Goal: Transaction & Acquisition: Book appointment/travel/reservation

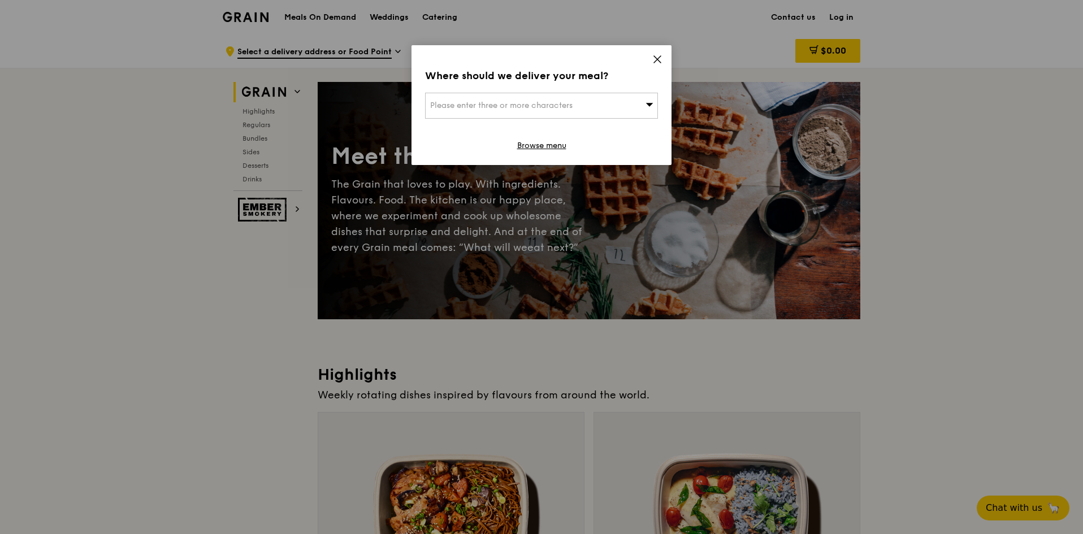
click at [607, 106] on div "Please enter three or more characters" at bounding box center [541, 106] width 233 height 26
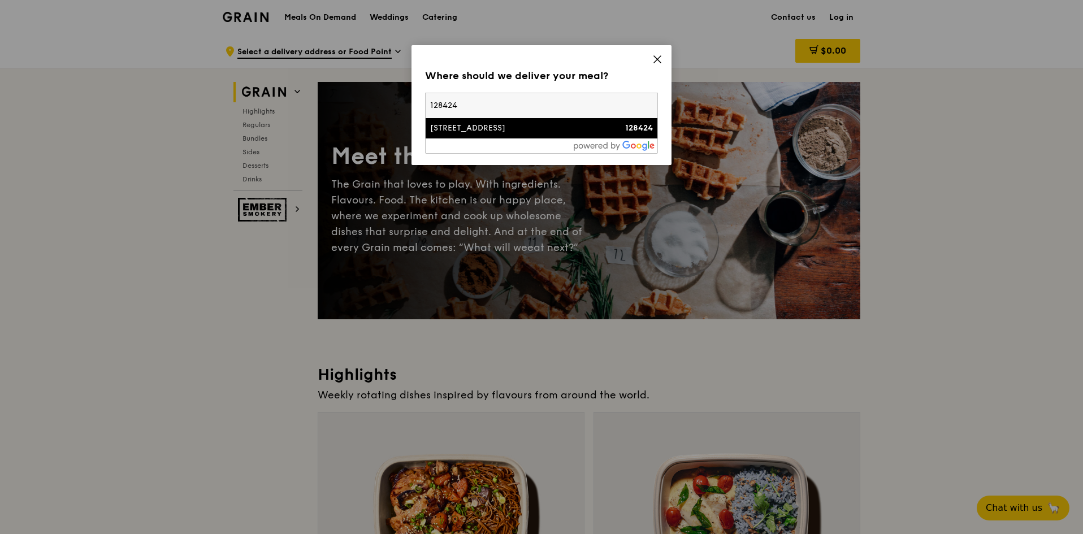
type input "128424"
click at [563, 135] on li "[STREET_ADDRESS] 128424" at bounding box center [541, 128] width 232 height 20
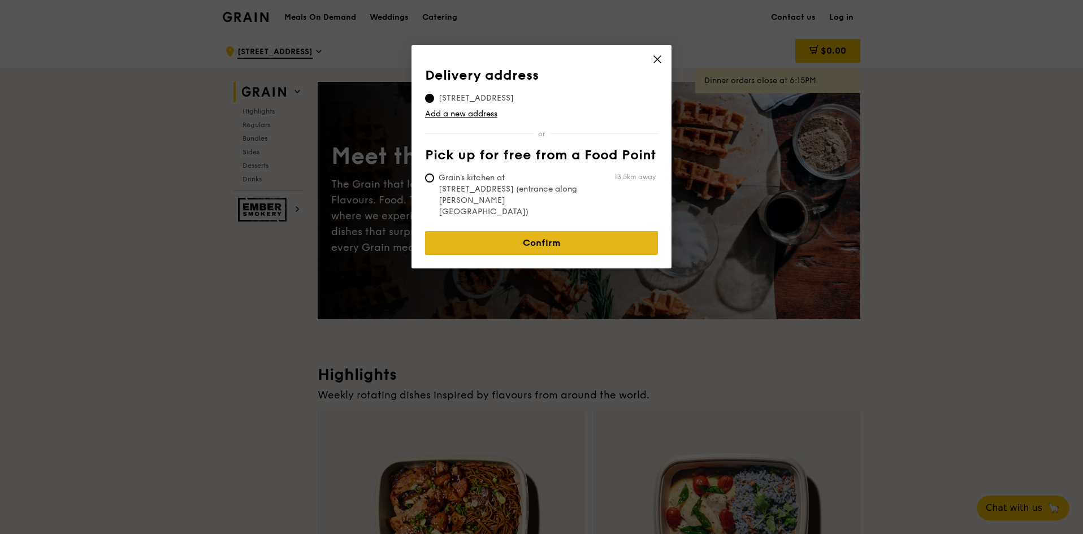
click at [550, 231] on link "Confirm" at bounding box center [541, 243] width 233 height 24
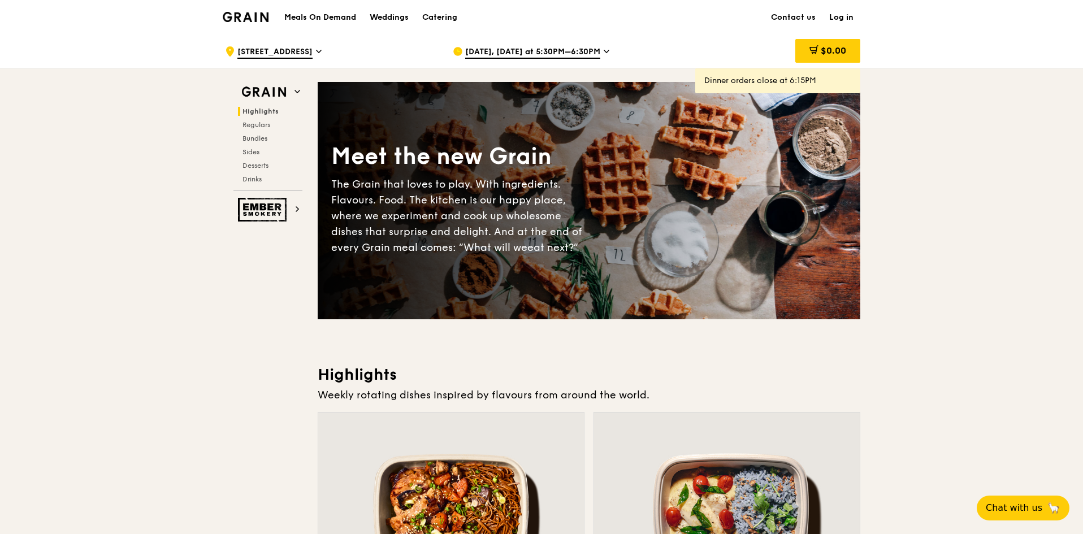
click at [322, 16] on h1 "Meals On Demand" at bounding box center [320, 17] width 72 height 11
click at [434, 18] on div "Catering" at bounding box center [439, 18] width 35 height 34
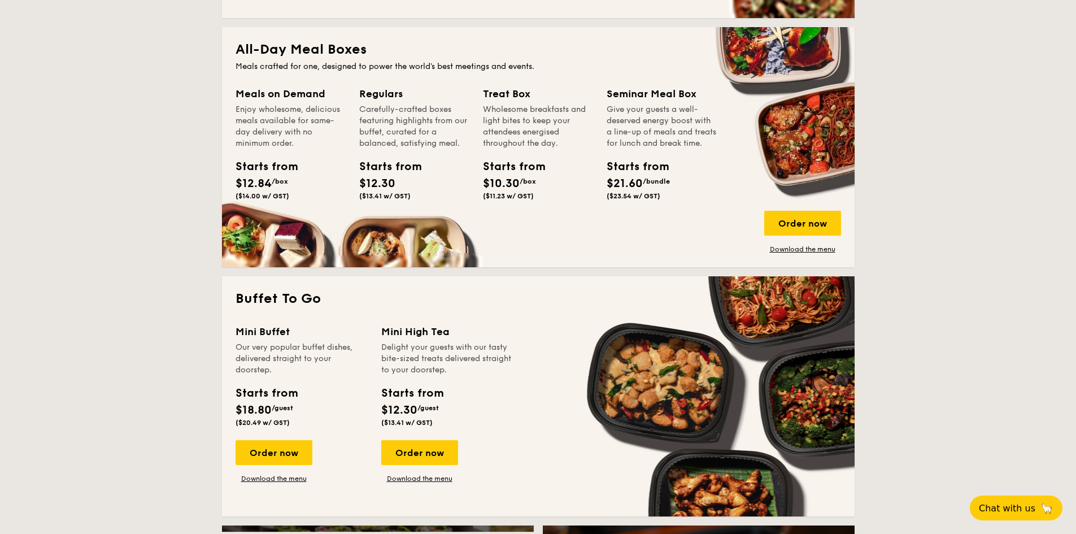
scroll to position [678, 0]
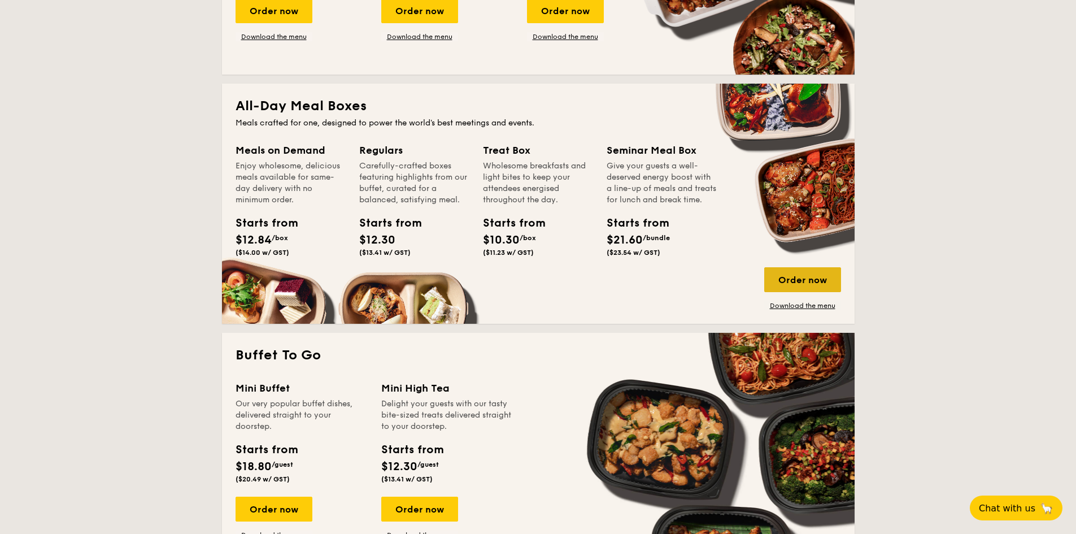
click at [787, 280] on div "Order now" at bounding box center [802, 279] width 77 height 25
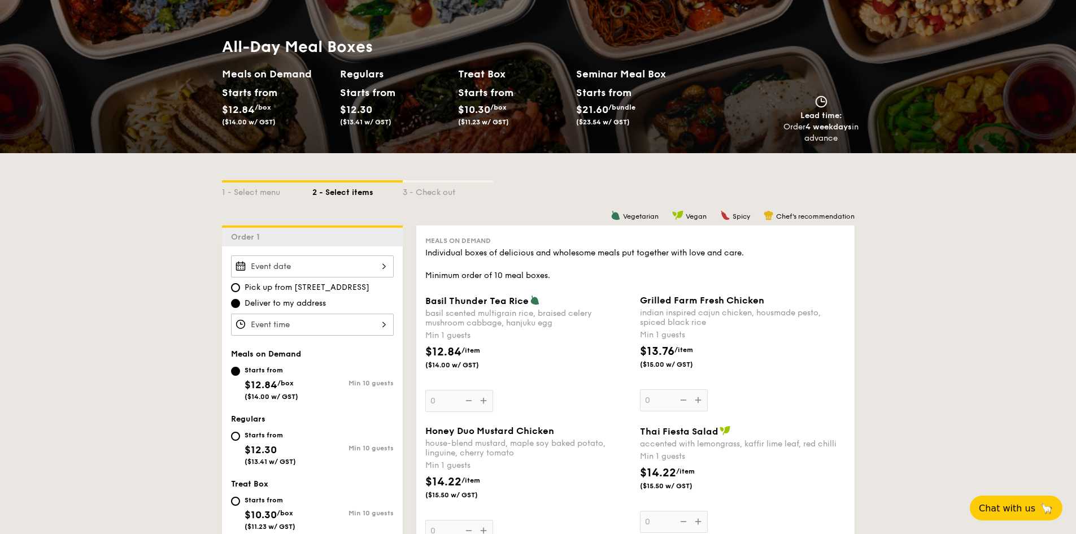
scroll to position [113, 0]
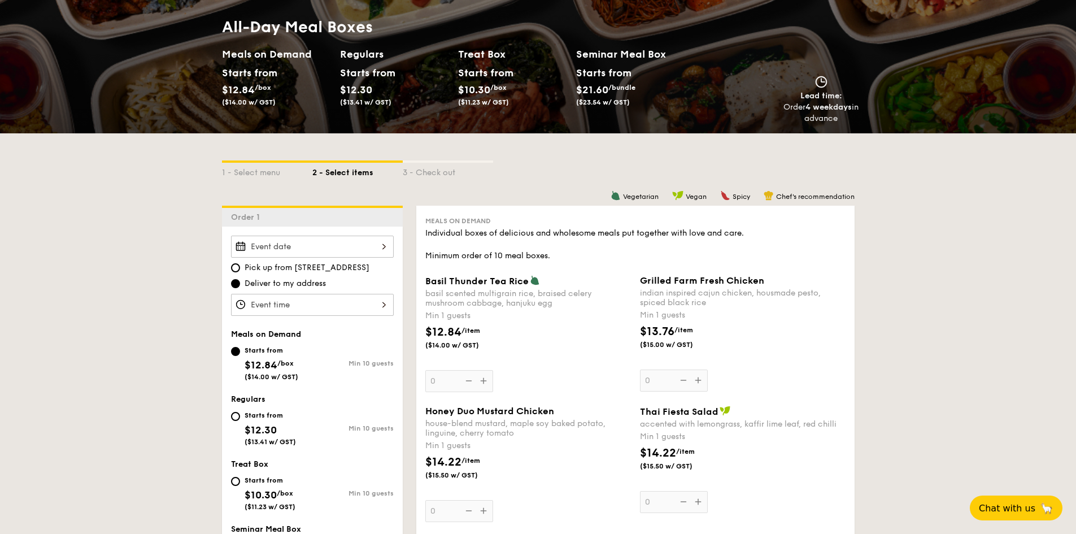
click at [354, 241] on div at bounding box center [312, 247] width 163 height 22
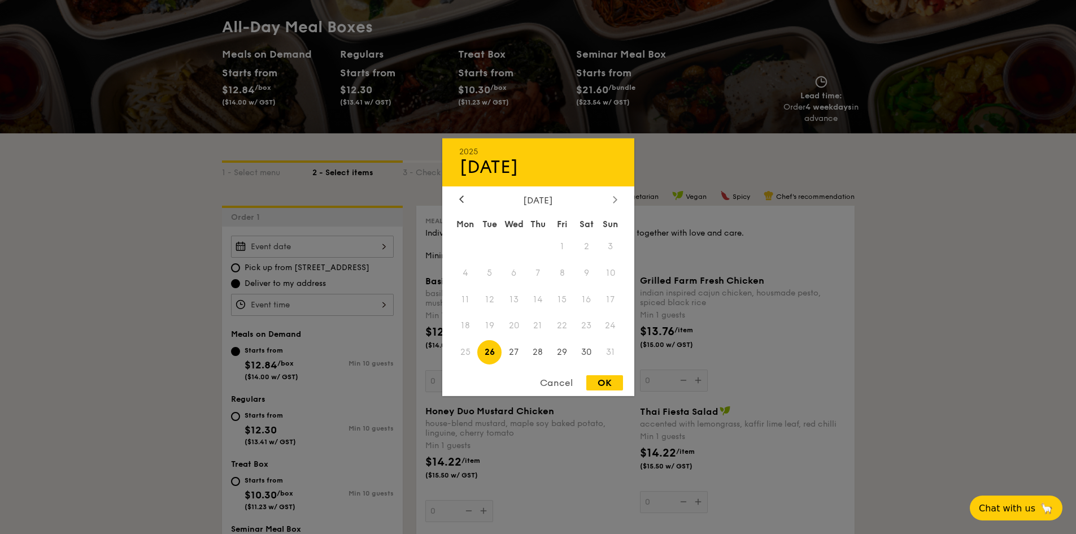
click at [615, 200] on icon at bounding box center [615, 198] width 5 height 7
click at [512, 246] on span "3" at bounding box center [514, 246] width 24 height 24
click at [614, 383] on div "OK" at bounding box center [604, 382] width 37 height 15
type input "Sep 03, 2025"
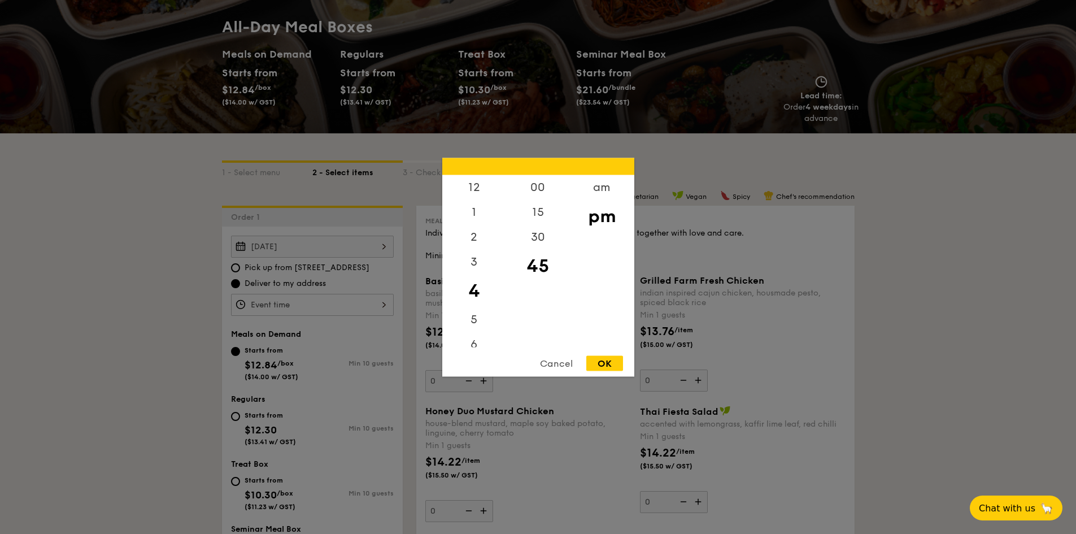
click at [324, 308] on div "12 1 2 3 4 5 6 7 8 9 10 11 00 15 30 45 am pm Cancel OK" at bounding box center [312, 305] width 163 height 22
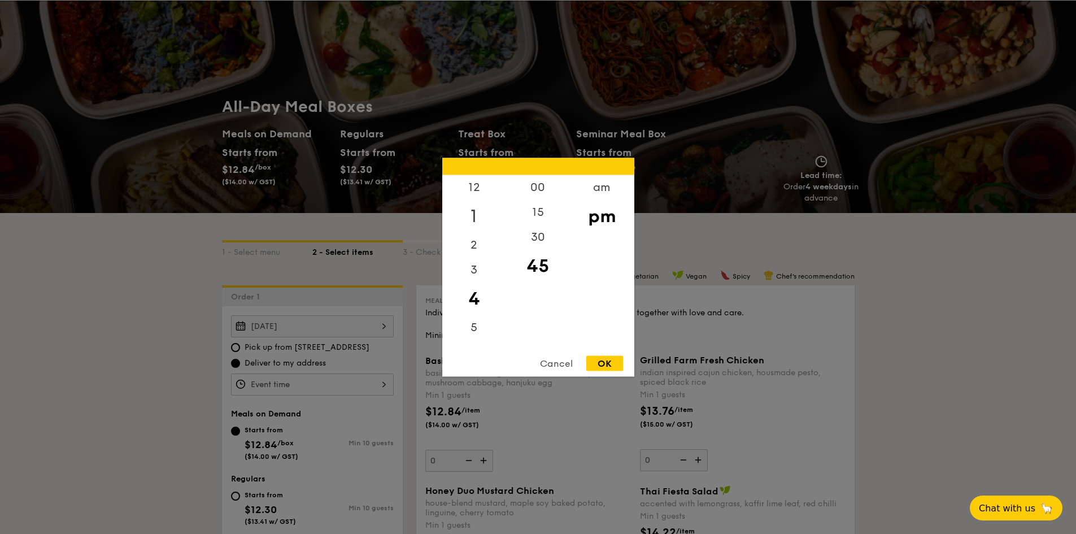
scroll to position [0, 0]
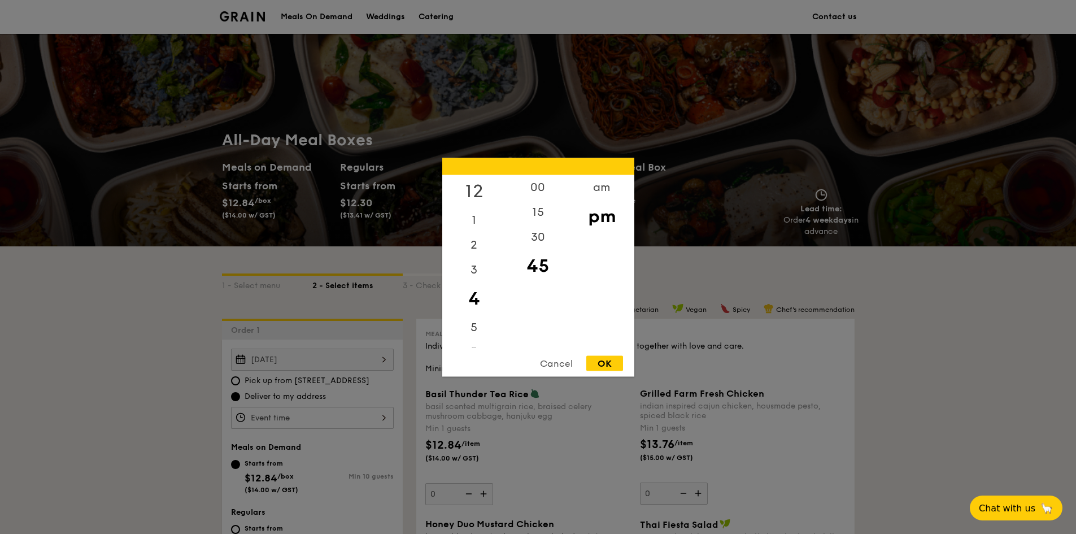
click at [475, 188] on div "12" at bounding box center [474, 191] width 64 height 33
click at [546, 191] on div "00" at bounding box center [538, 191] width 64 height 33
click at [544, 218] on div "15" at bounding box center [538, 223] width 64 height 33
click at [611, 364] on div "OK" at bounding box center [604, 362] width 37 height 15
type input "12:15PM"
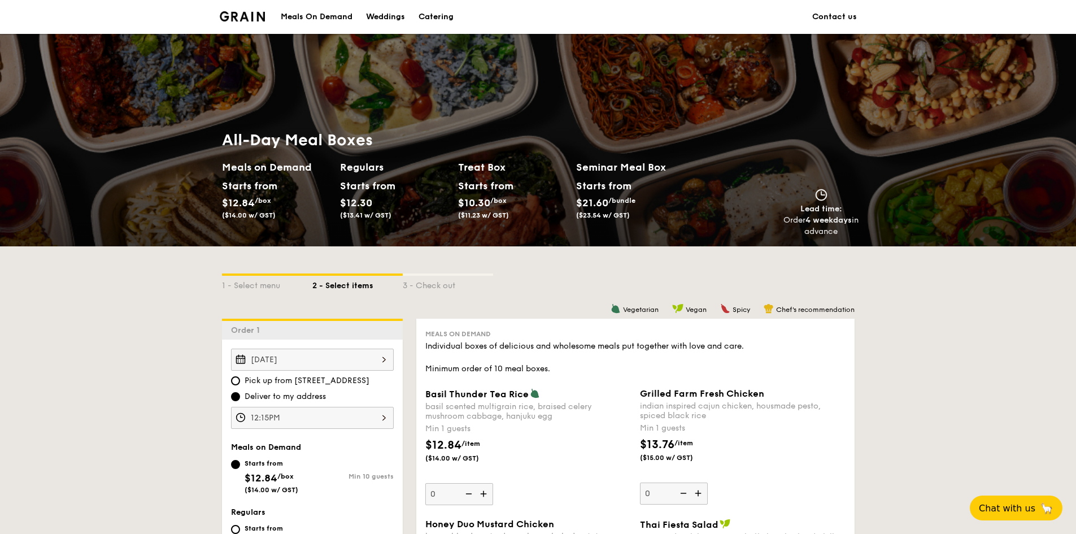
click at [433, 14] on div "Catering" at bounding box center [436, 17] width 35 height 34
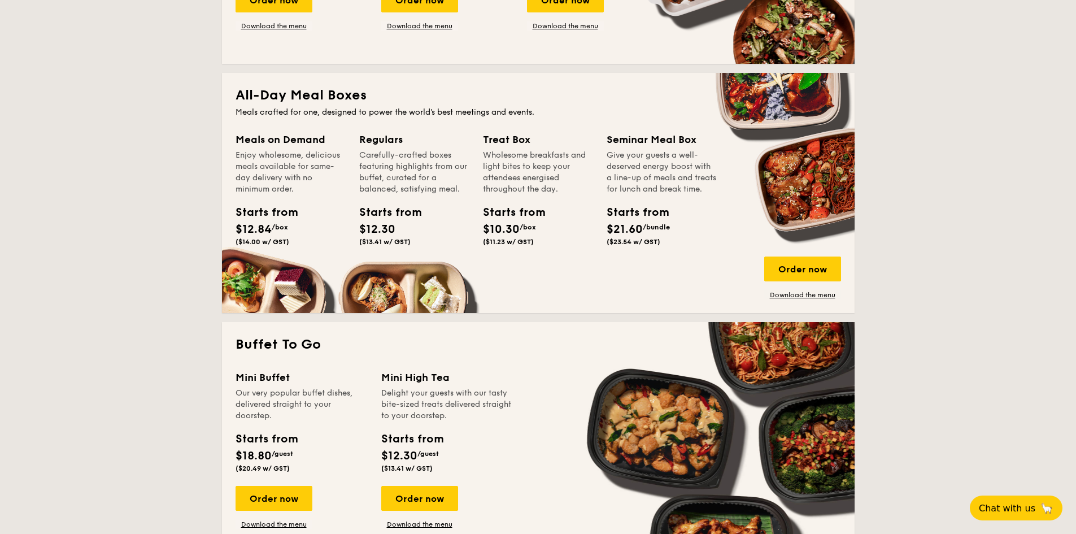
scroll to position [678, 0]
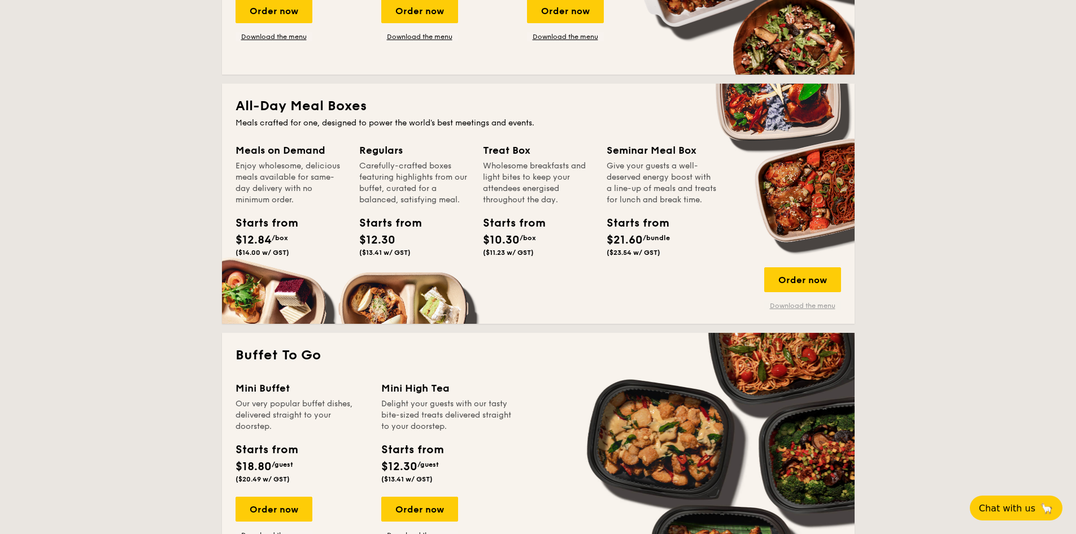
click at [777, 302] on link "Download the menu" at bounding box center [802, 305] width 77 height 9
